Goal: Task Accomplishment & Management: Manage account settings

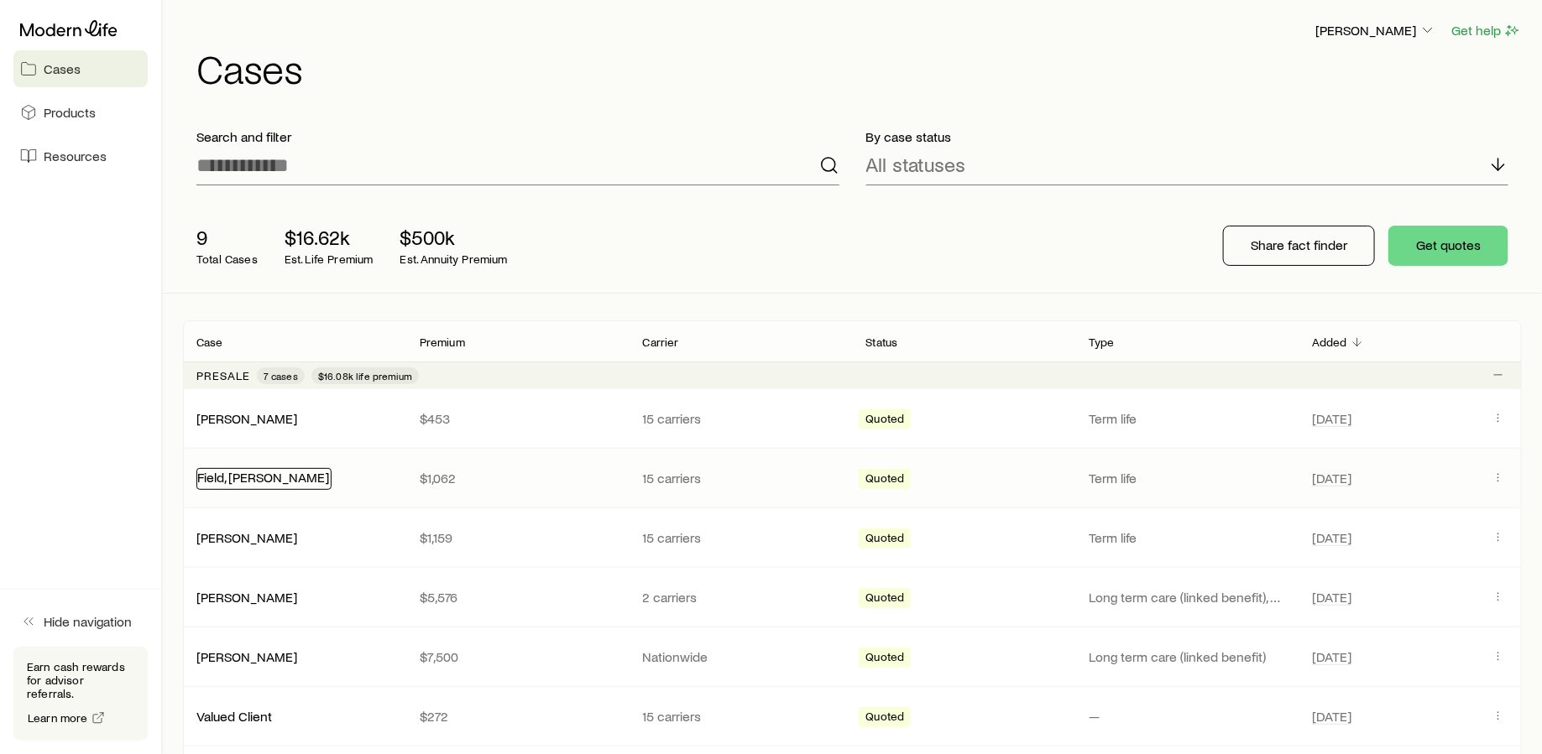
click at [218, 472] on link "Field, Bruce" at bounding box center [263, 477] width 132 height 16
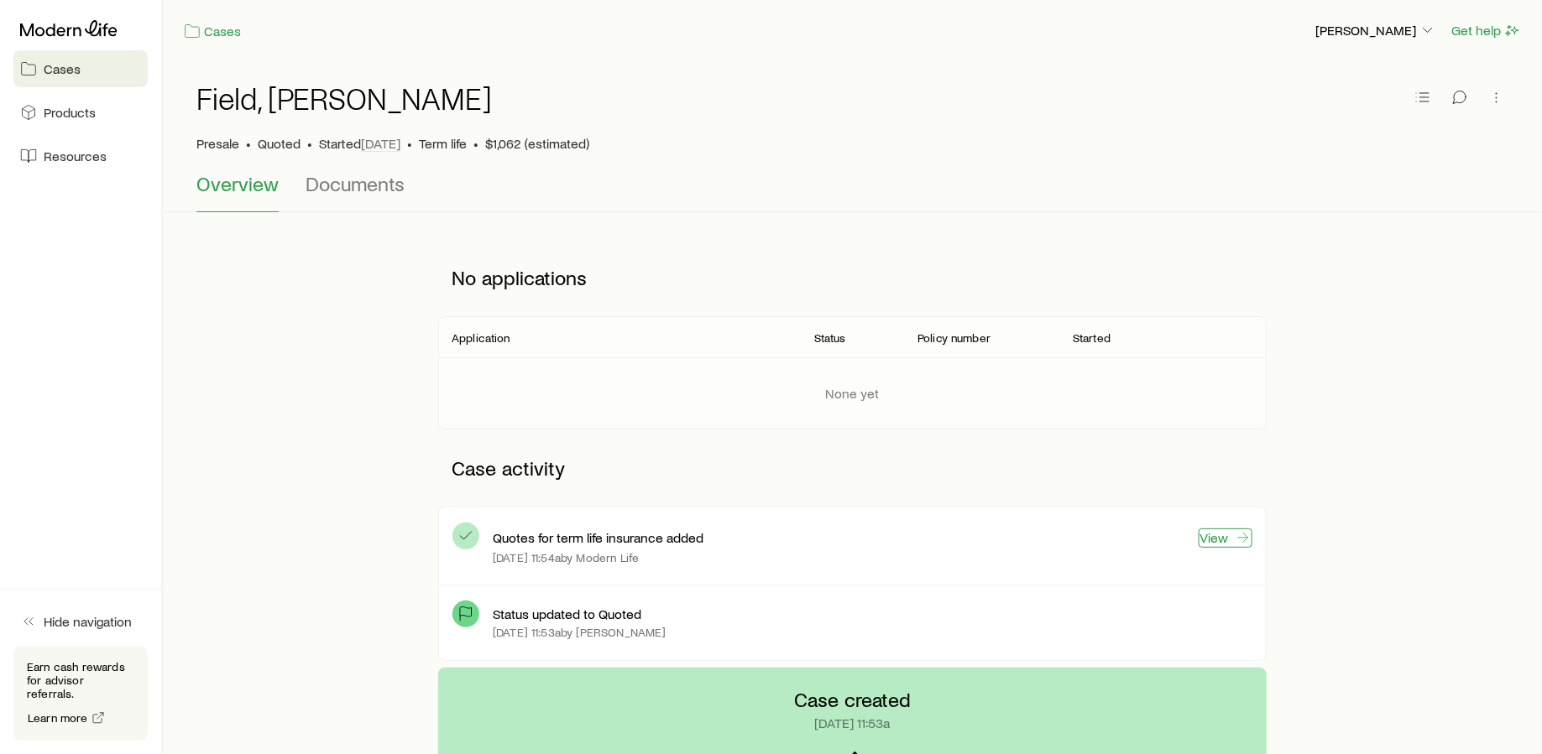
click at [1231, 536] on link "View" at bounding box center [1225, 538] width 54 height 19
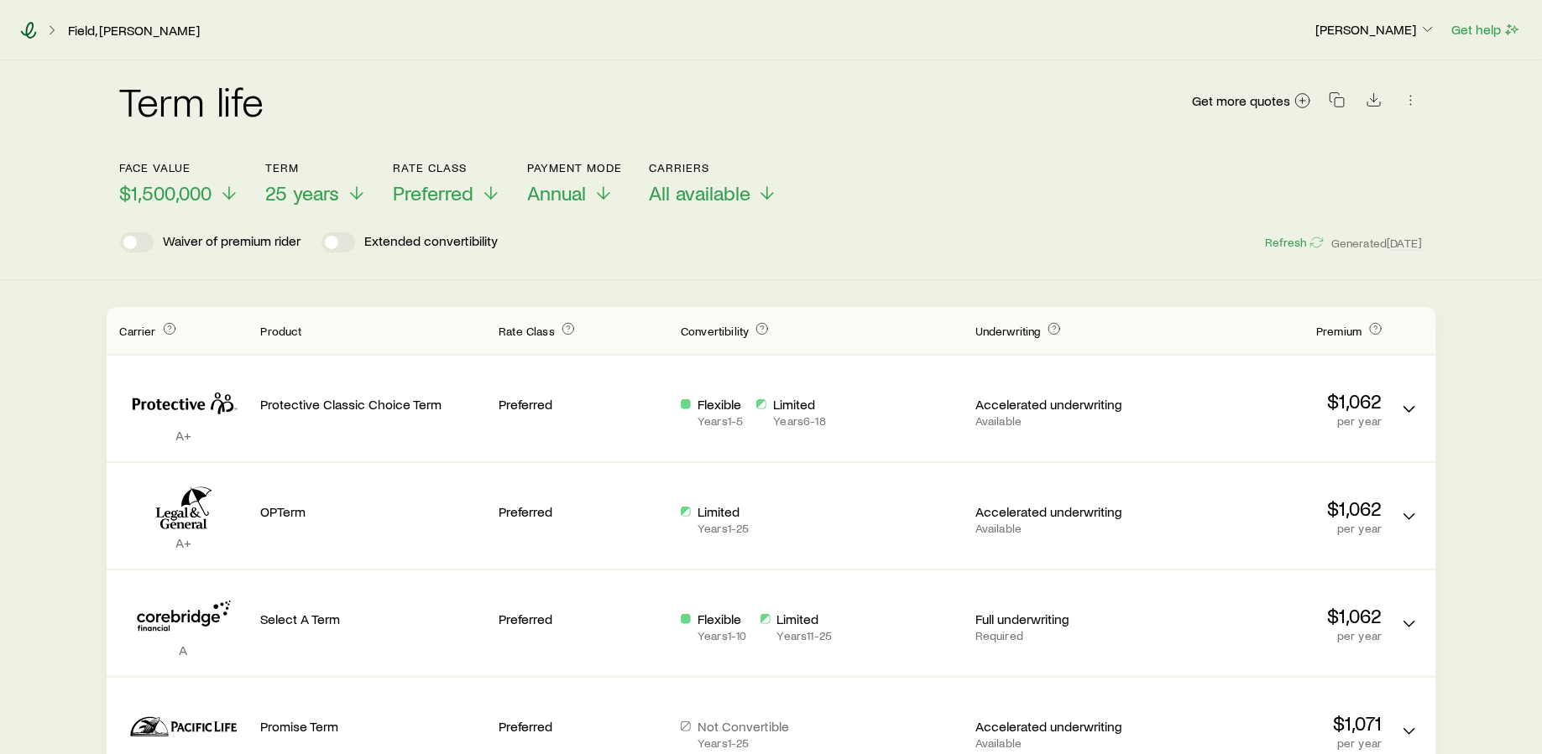
click at [35, 31] on icon at bounding box center [28, 30] width 17 height 17
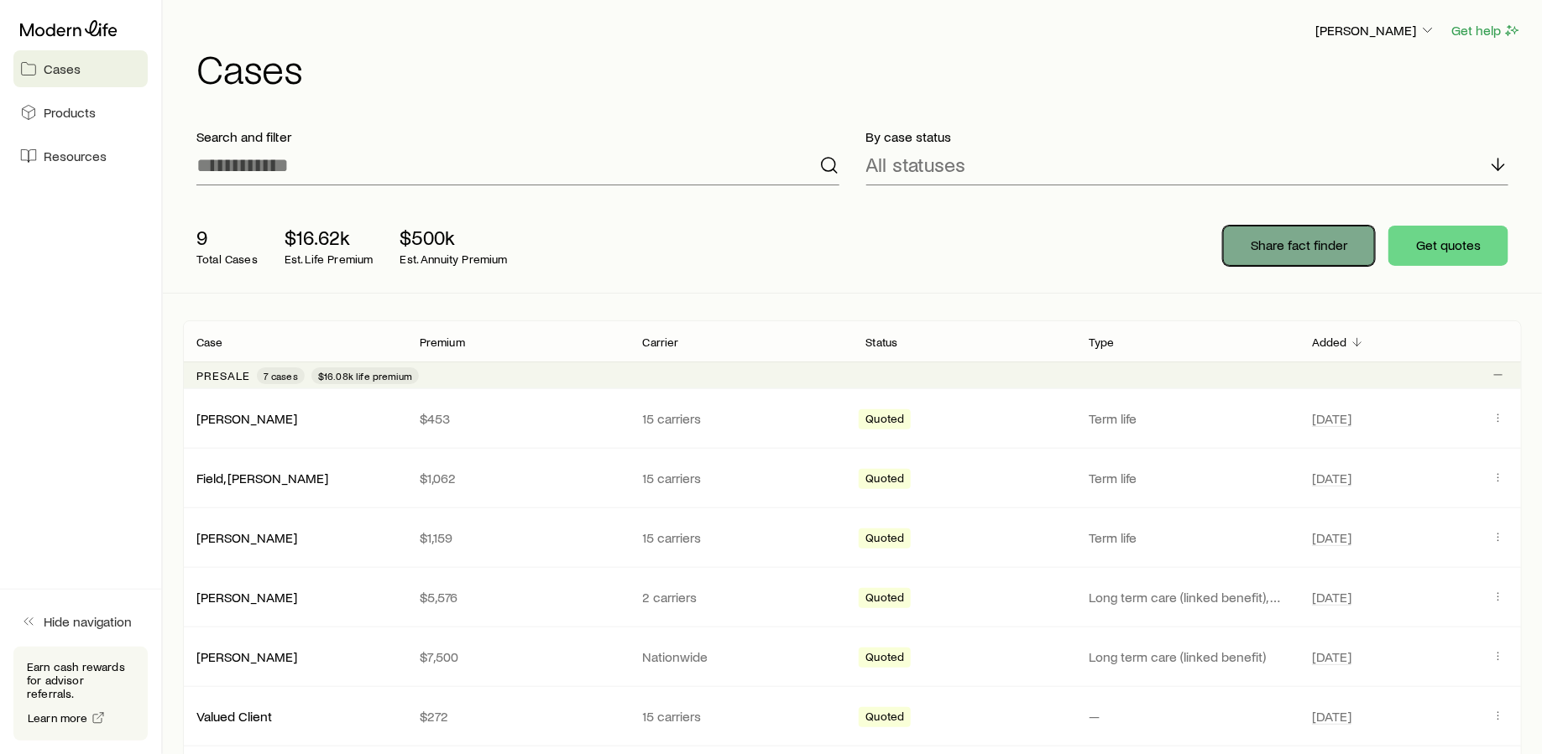
click at [1294, 249] on p "Share fact finder" at bounding box center [1298, 245] width 97 height 17
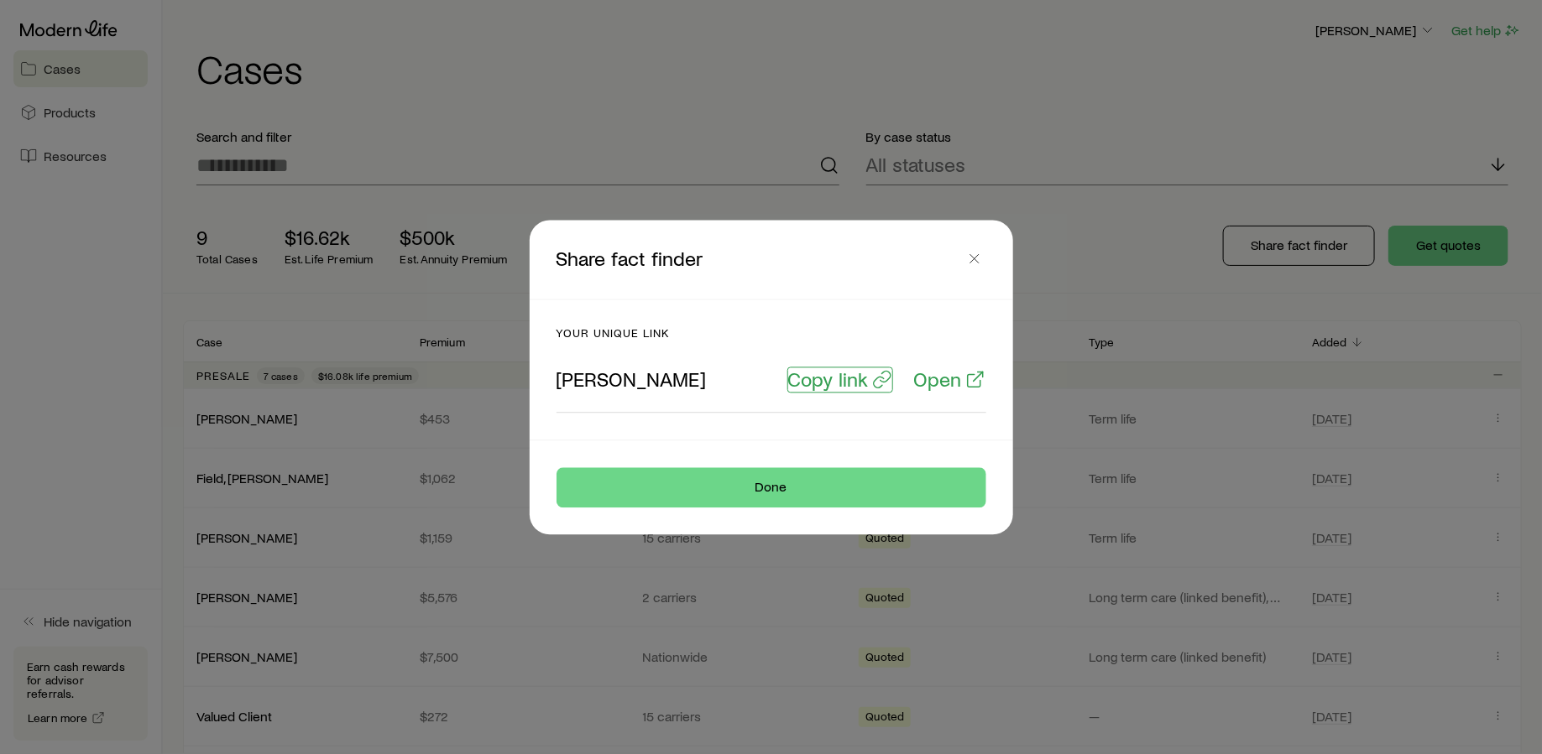
click at [847, 381] on p "Copy link" at bounding box center [828, 379] width 81 height 23
click at [812, 480] on button "Done" at bounding box center [771, 487] width 430 height 40
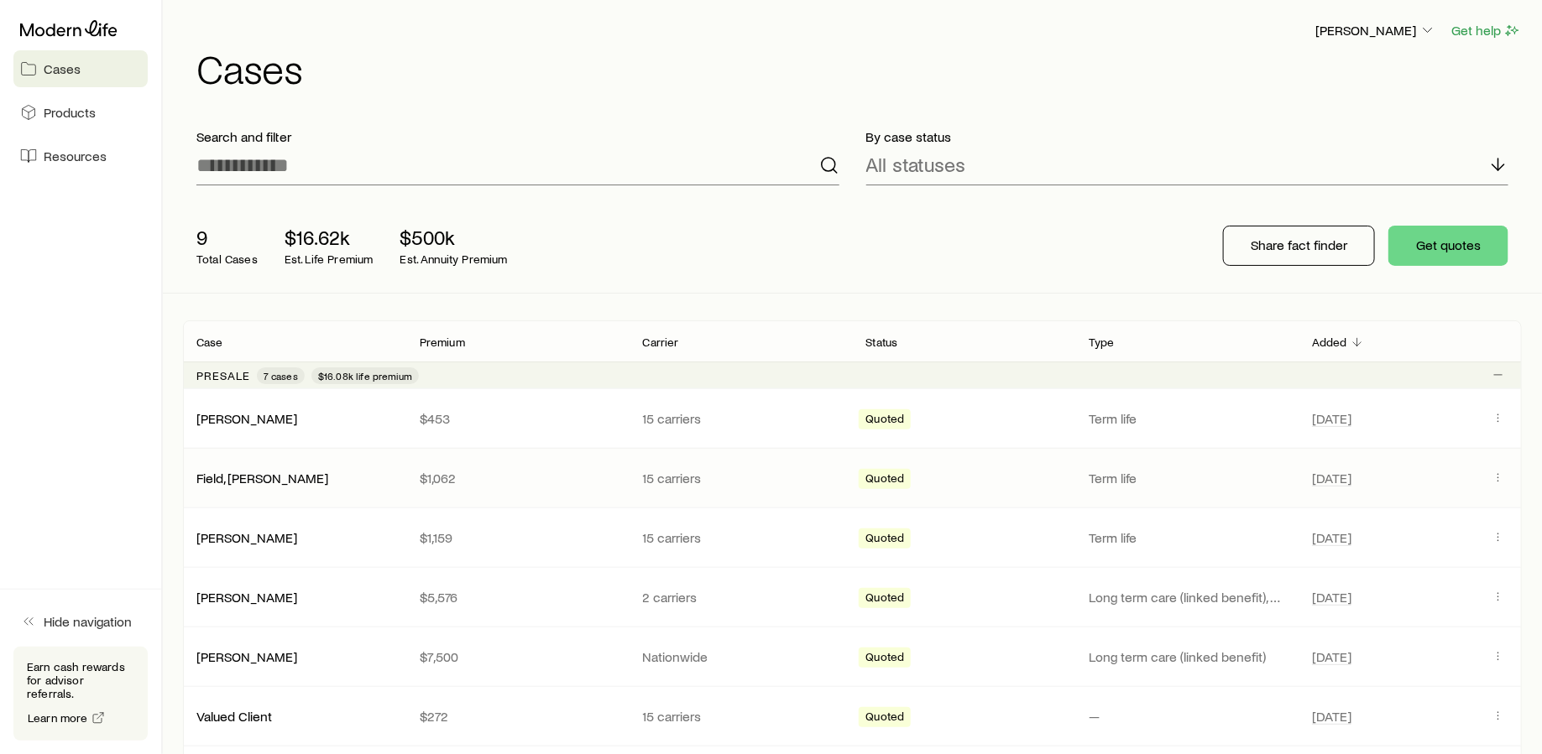
click at [228, 486] on div "Field, Bruce $1,062 15 carriers Quoted Term life Sep 5" at bounding box center [852, 478] width 1338 height 59
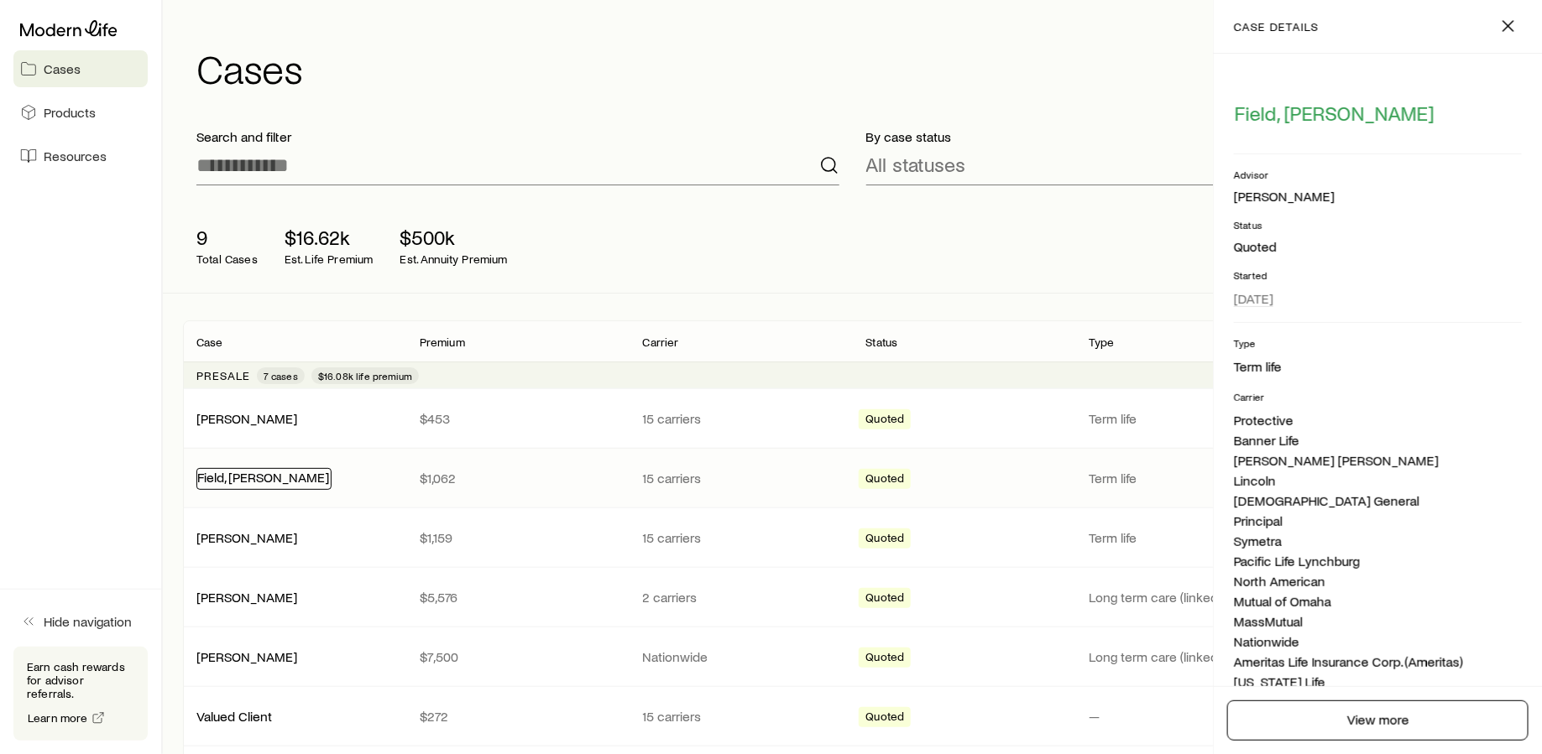
click at [226, 478] on link "Field, [PERSON_NAME]" at bounding box center [263, 477] width 132 height 16
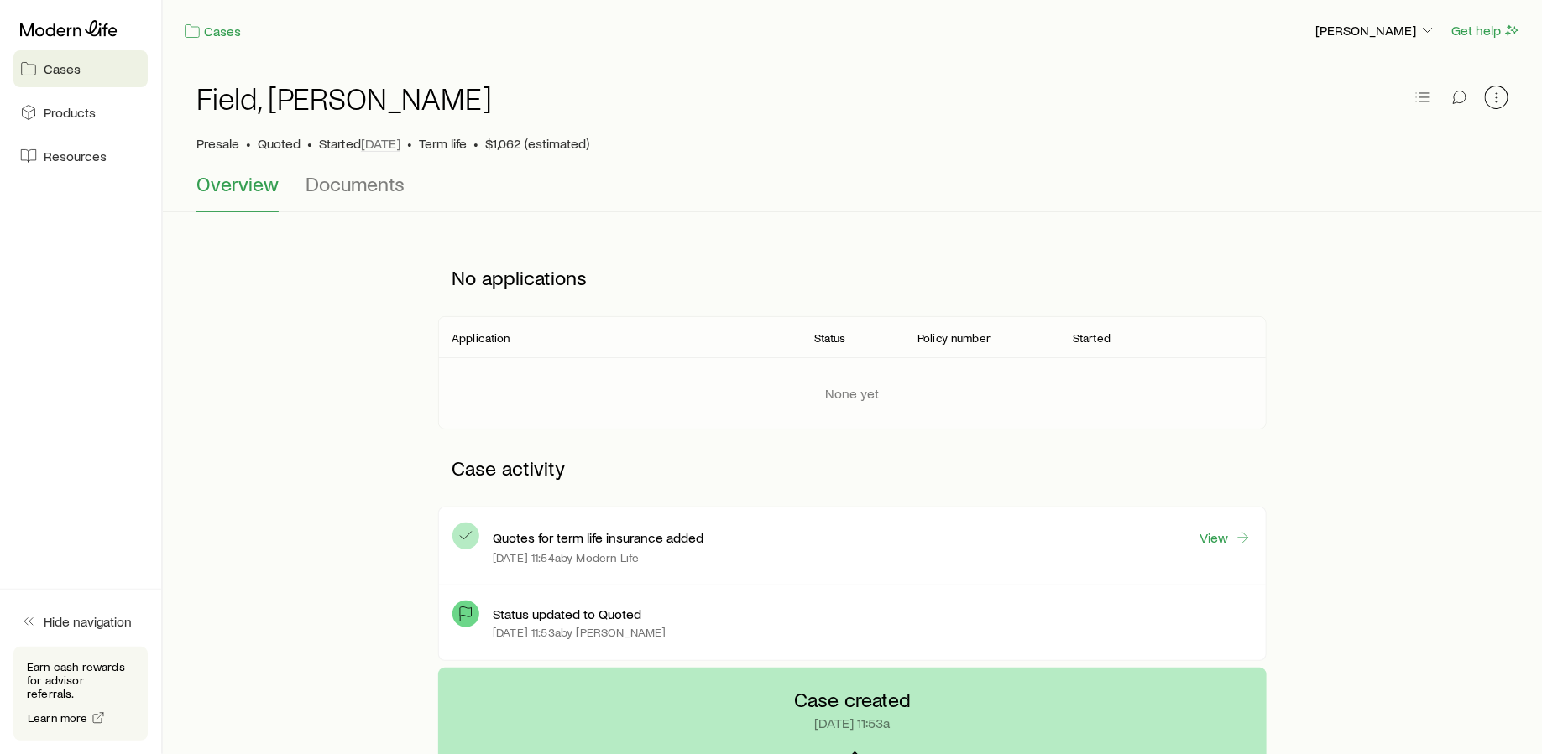
click at [1490, 96] on icon "button" at bounding box center [1496, 97] width 17 height 17
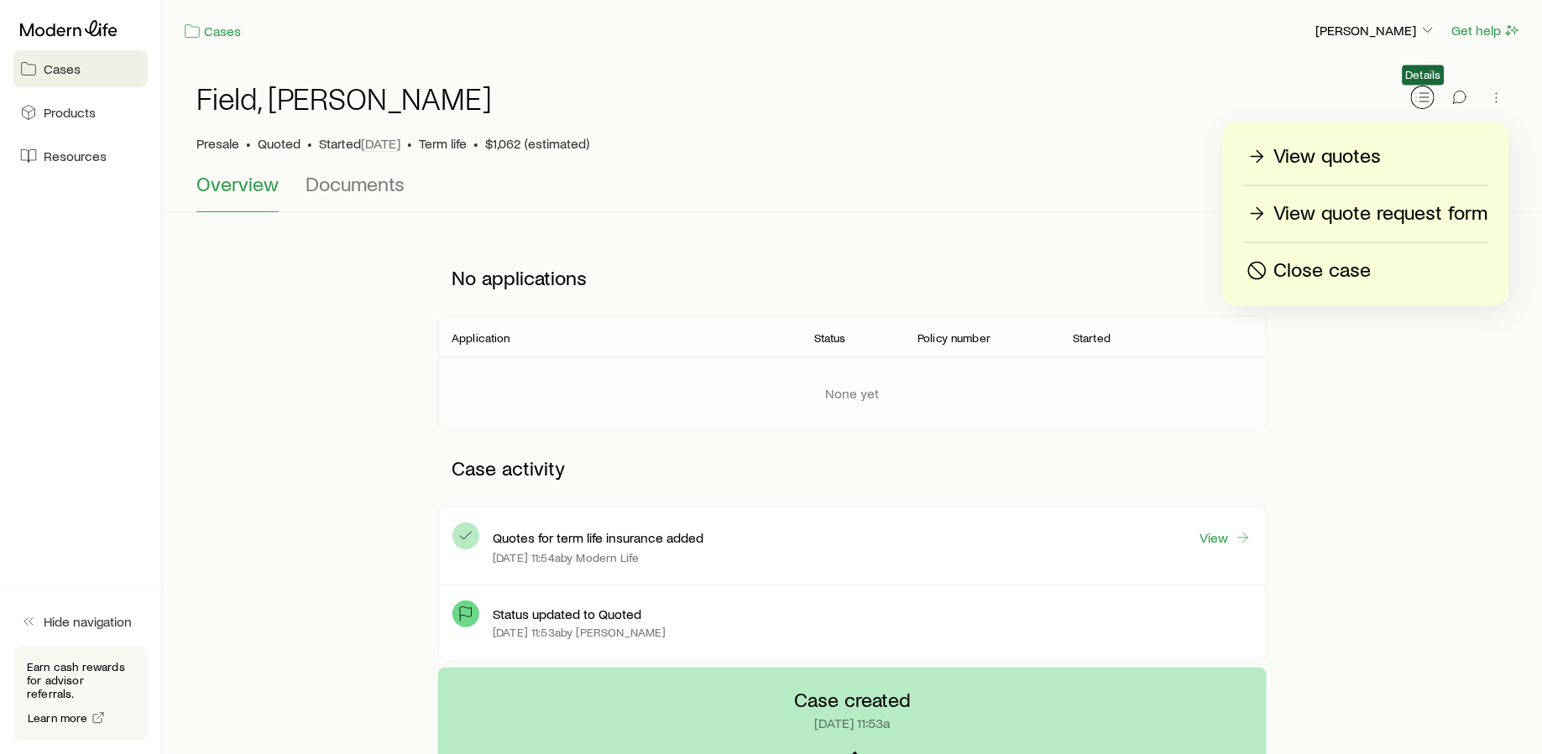
click at [1416, 89] on icon "button" at bounding box center [1422, 97] width 17 height 17
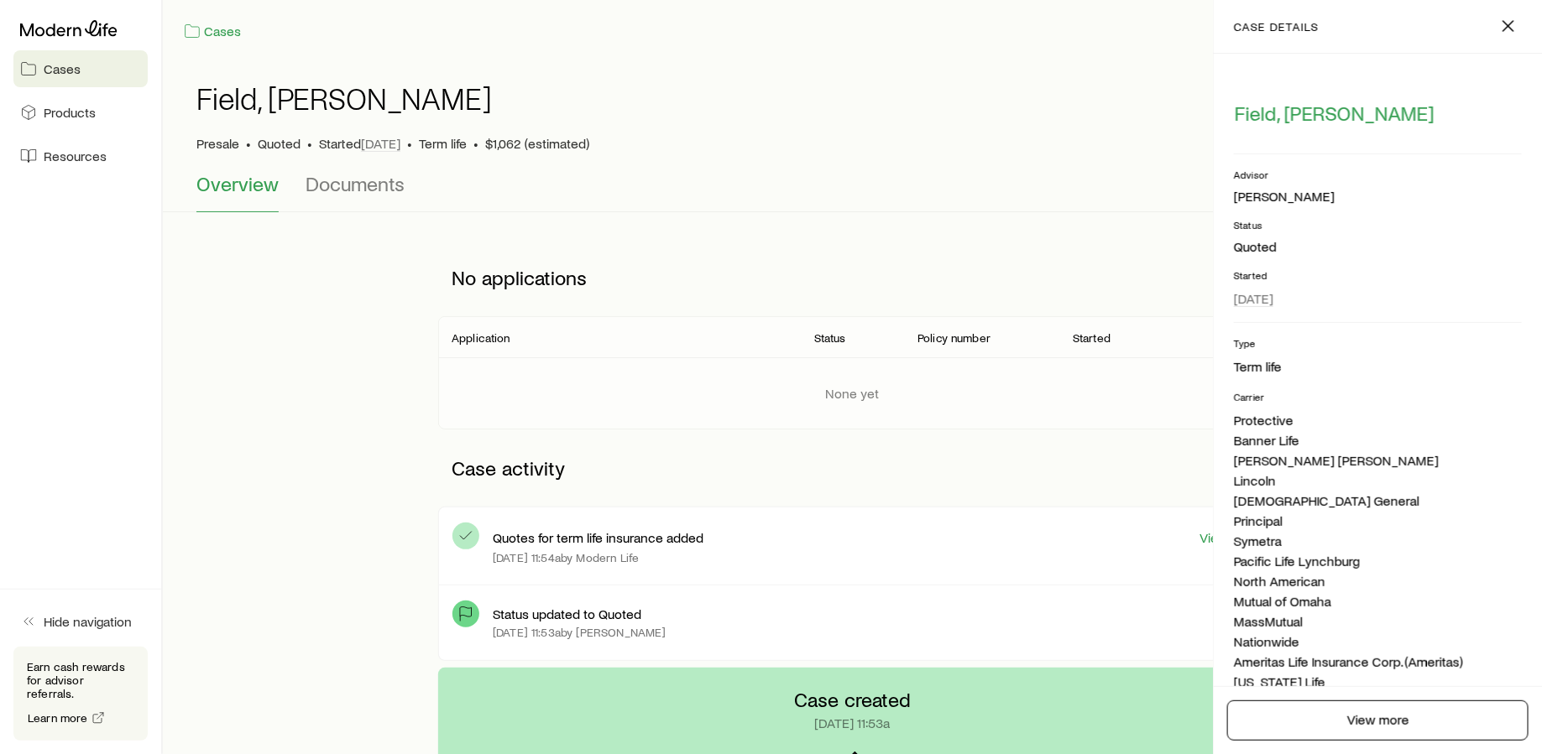
scroll to position [327, 0]
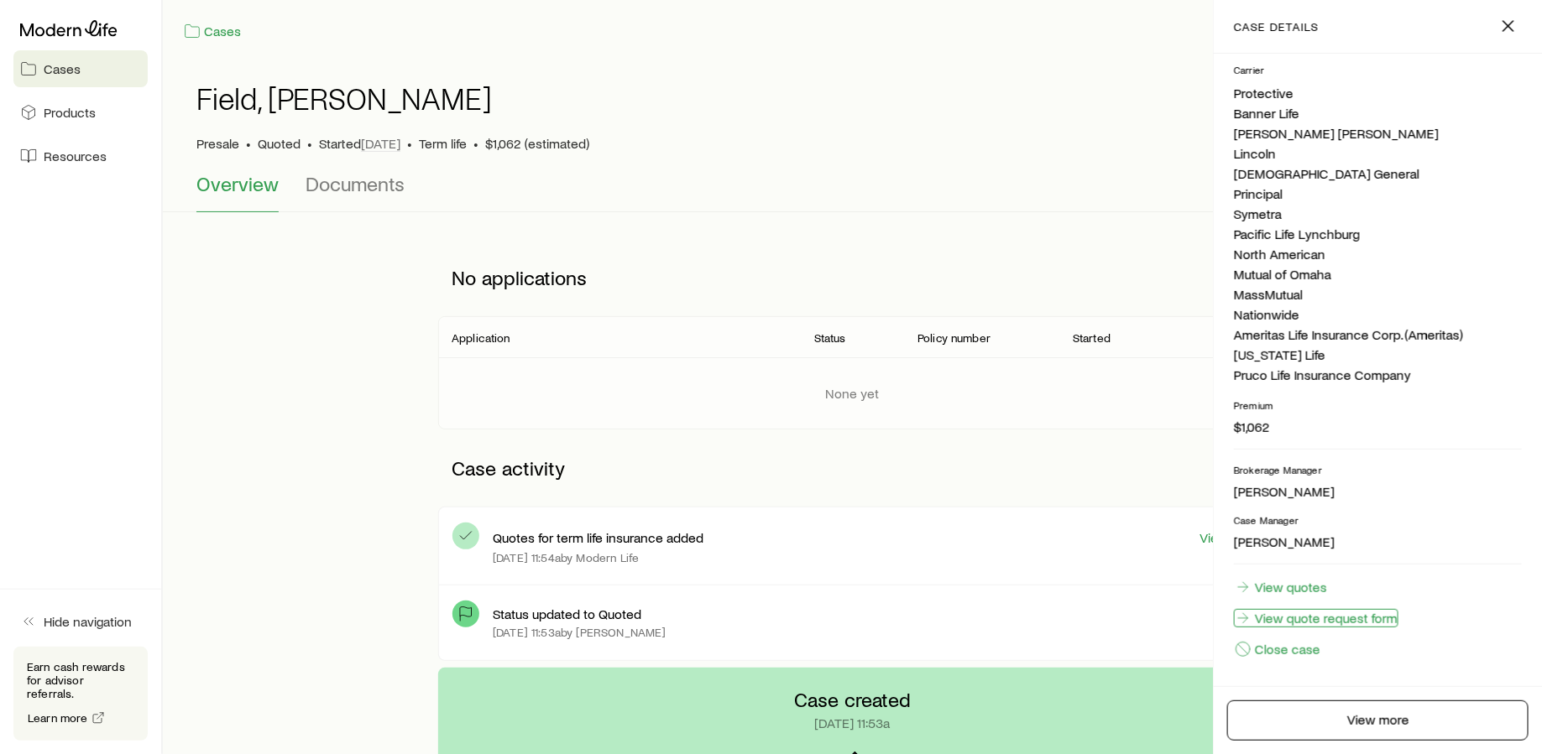
click at [1293, 616] on link "View quote request form" at bounding box center [1316, 618] width 164 height 18
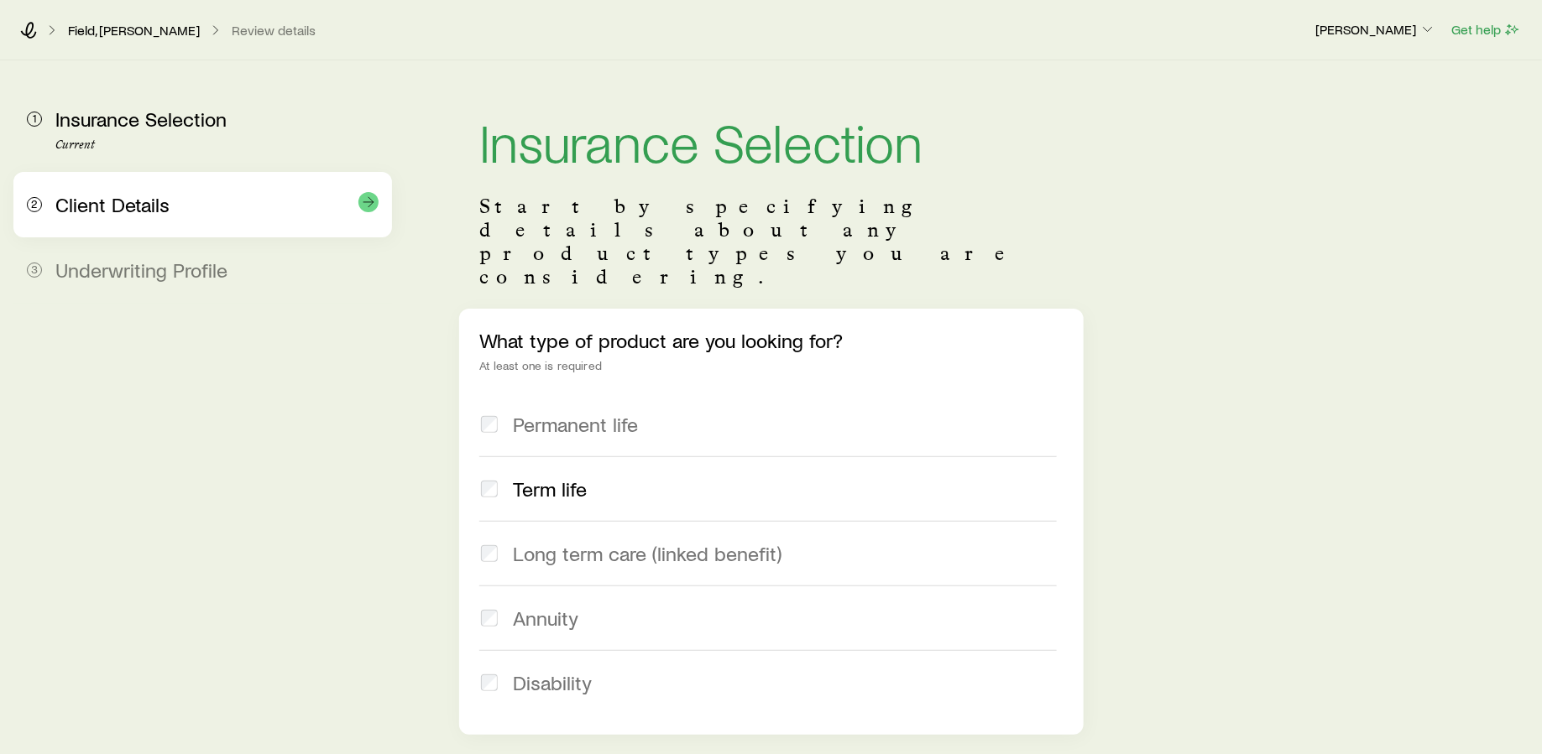
click at [201, 223] on div "2 Client Details" at bounding box center [203, 204] width 352 height 65
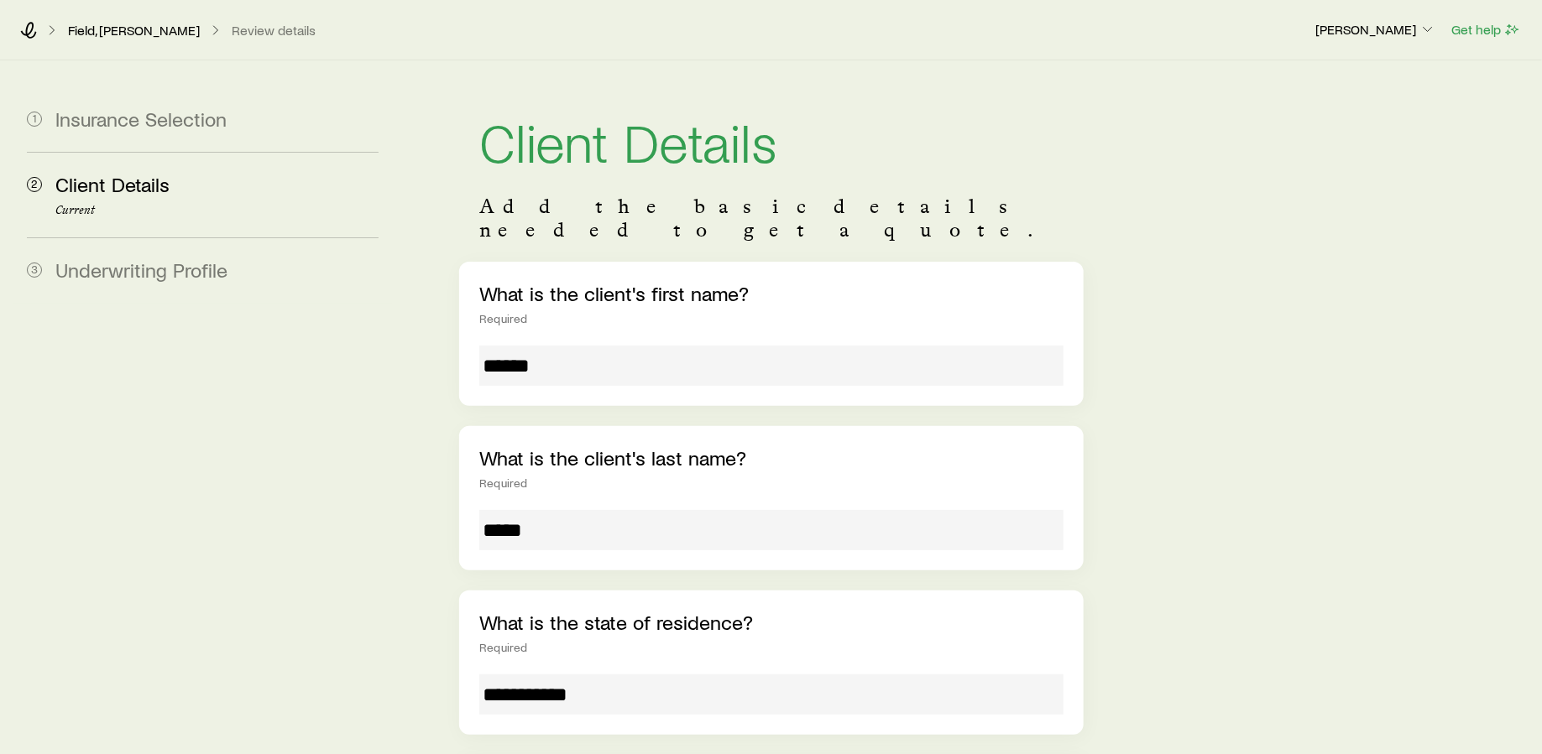
drag, startPoint x: 574, startPoint y: 475, endPoint x: 574, endPoint y: 490, distance: 15.1
click at [574, 480] on div "What is the client's last name? Required *****" at bounding box center [771, 498] width 624 height 144
click at [574, 510] on input "*****" at bounding box center [771, 530] width 584 height 40
click at [124, 36] on link "Field, [PERSON_NAME]" at bounding box center [133, 31] width 133 height 16
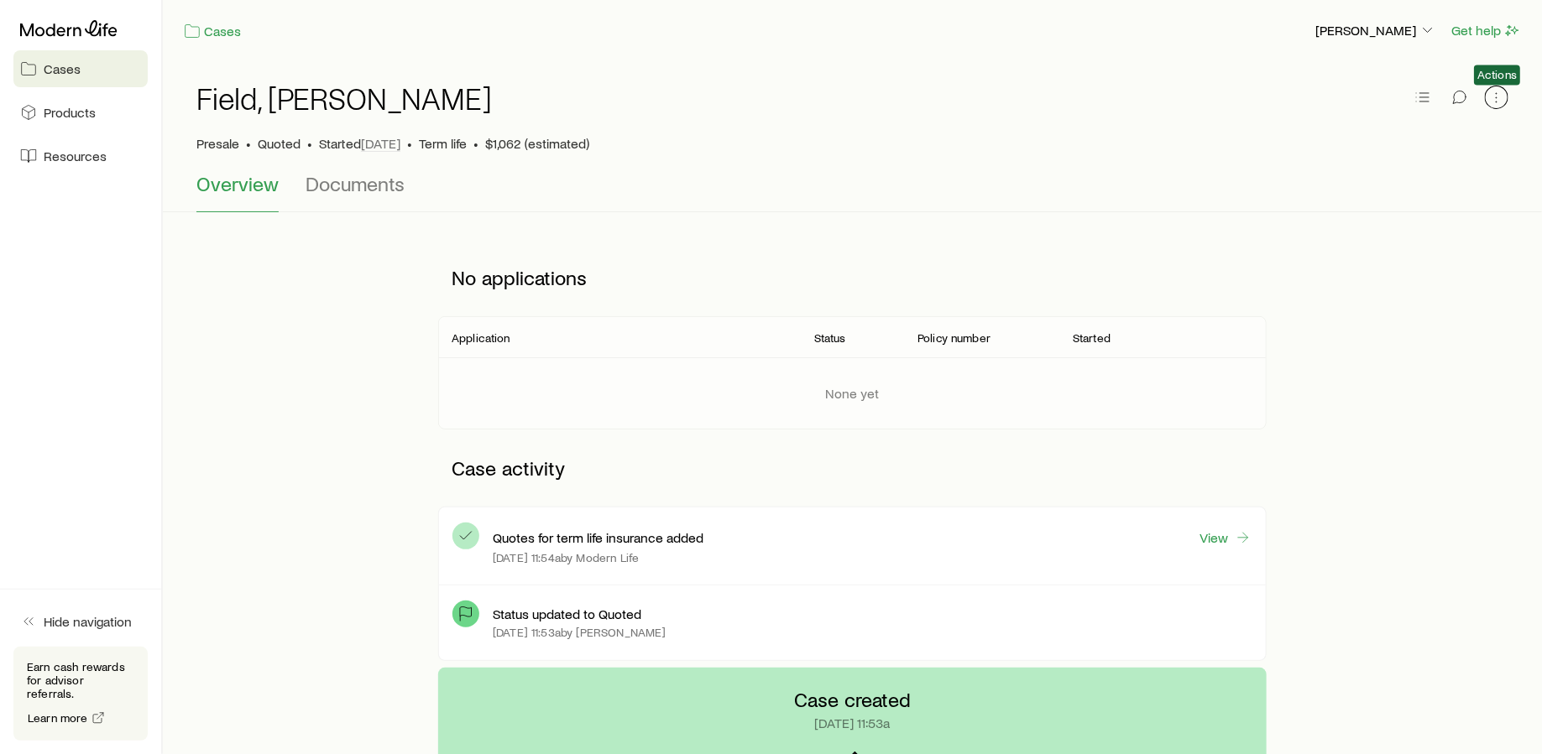
click at [1490, 106] on button "button" at bounding box center [1496, 97] width 23 height 23
click at [255, 98] on h1 "Field, [PERSON_NAME]" at bounding box center [343, 98] width 295 height 34
click at [1493, 97] on icon "button" at bounding box center [1496, 97] width 17 height 17
click at [1245, 87] on div "Field, [PERSON_NAME]" at bounding box center [852, 108] width 1312 height 54
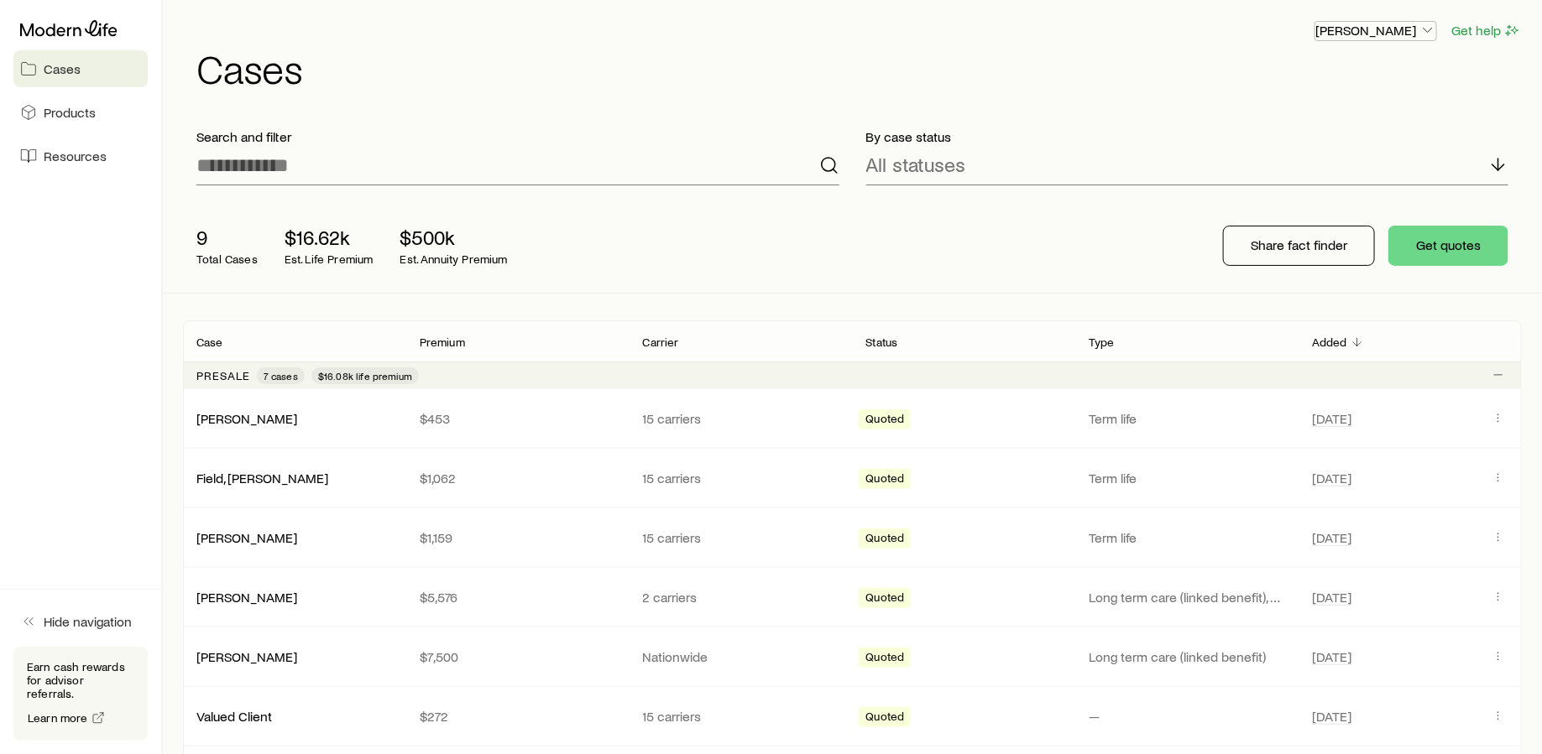
click at [1406, 37] on p "[PERSON_NAME]" at bounding box center [1375, 30] width 121 height 17
click at [1346, 190] on button "Sign out" at bounding box center [1338, 201] width 188 height 30
